Goal: Contribute content

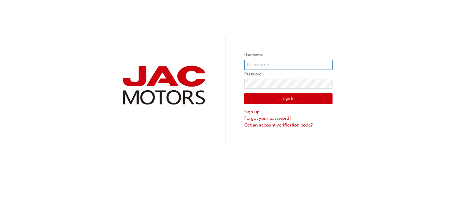
type input "MH0001"
click at [295, 97] on button "Sign In" at bounding box center [288, 98] width 88 height 11
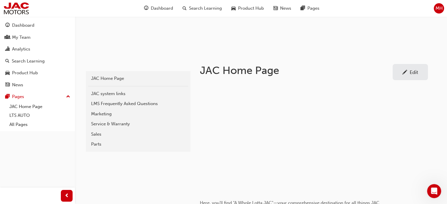
scroll to position [88, 0]
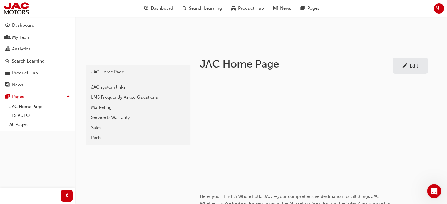
click at [102, 136] on div "Parts" at bounding box center [138, 138] width 94 height 7
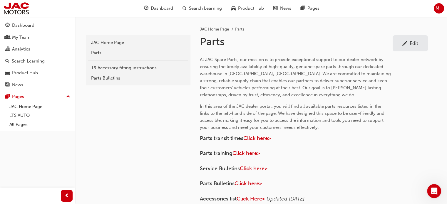
click at [412, 42] on div "Edit" at bounding box center [414, 43] width 9 height 6
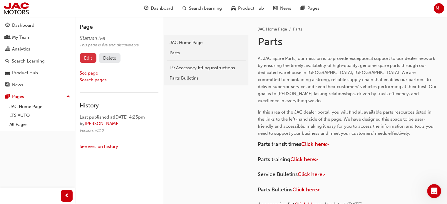
click at [90, 60] on link "Edit" at bounding box center [88, 58] width 17 height 10
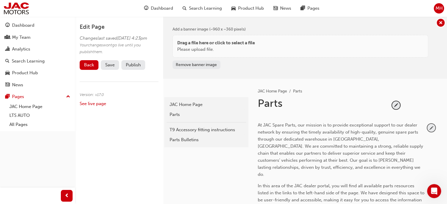
click at [429, 127] on span "pencil-icon" at bounding box center [432, 128] width 8 height 8
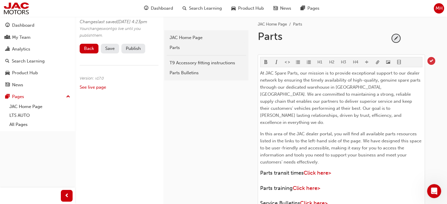
scroll to position [147, 0]
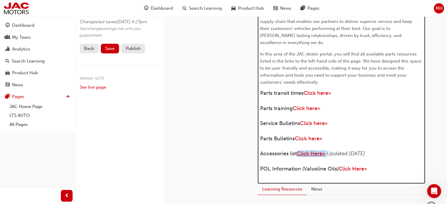
drag, startPoint x: 328, startPoint y: 146, endPoint x: 299, endPoint y: 144, distance: 29.2
click at [299, 151] on h4 "Accessories list Click Here> Updated [DATE]" at bounding box center [341, 154] width 162 height 6
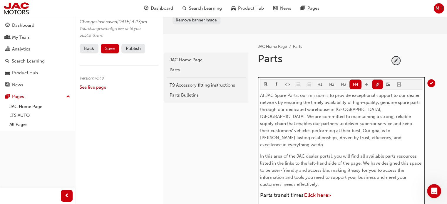
scroll to position [0, 0]
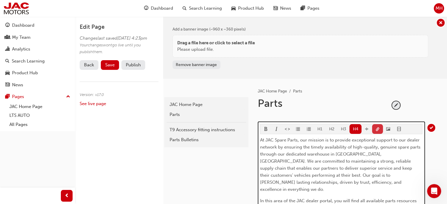
click at [377, 129] on span "link-icon" at bounding box center [378, 129] width 4 height 5
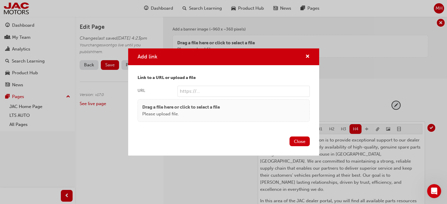
click at [377, 129] on body "Your version of Internet Explorer is outdated and not supported. Please upgrade…" at bounding box center [223, 102] width 447 height 204
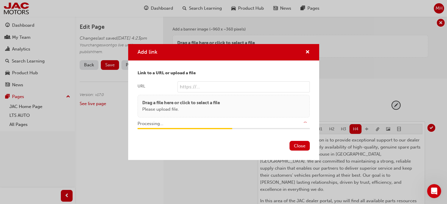
type input "/upload/d00cb0c2-2387-4389-93c3-47ae59d93e1c.xlsx"
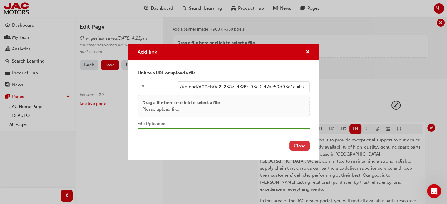
click at [300, 147] on button "Close" at bounding box center [300, 146] width 20 height 10
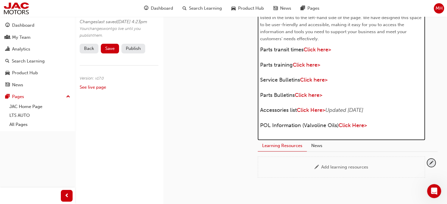
click at [355, 107] on span "Updated [DATE]" at bounding box center [345, 110] width 38 height 6
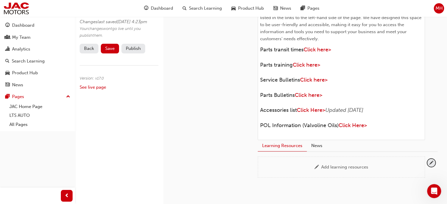
click at [221, 110] on div "latest JAC Home Page Parts T9 Accessory fitting instructions Parts Bulletins" at bounding box center [205, 42] width 85 height 309
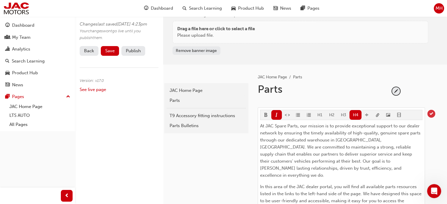
click at [429, 114] on span "tick-icon" at bounding box center [432, 114] width 8 height 8
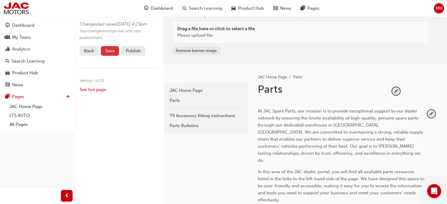
click at [108, 54] on span "Save" at bounding box center [109, 50] width 9 height 5
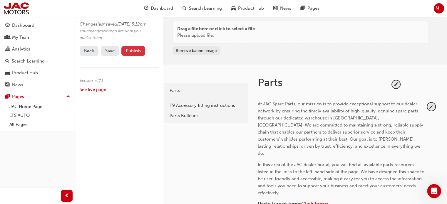
click at [128, 56] on button "Publish" at bounding box center [133, 51] width 24 height 10
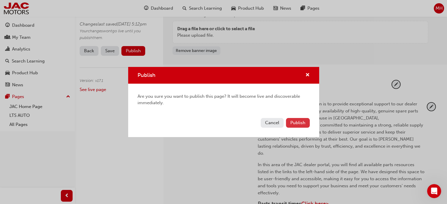
click at [298, 123] on span "Publish" at bounding box center [298, 122] width 15 height 5
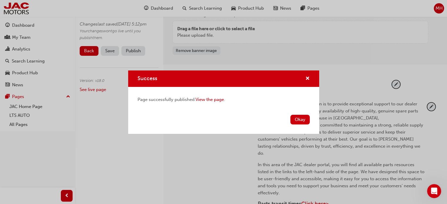
click at [306, 122] on button "Okay" at bounding box center [300, 120] width 19 height 10
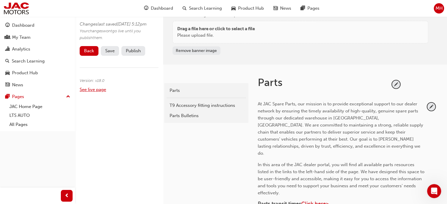
click at [94, 92] on link "See live page" at bounding box center [93, 89] width 26 height 5
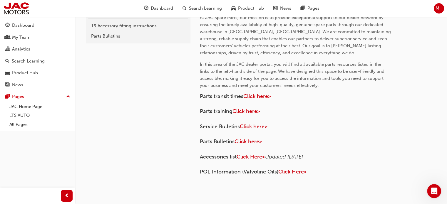
scroll to position [74, 0]
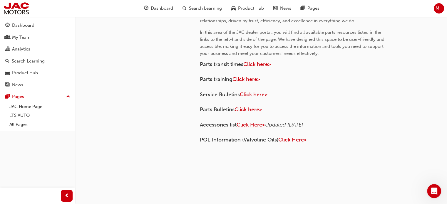
click at [256, 123] on span "Click Here>" at bounding box center [251, 125] width 29 height 6
click at [252, 126] on span "Click Here>" at bounding box center [251, 125] width 29 height 6
